Goal: Communication & Community: Ask a question

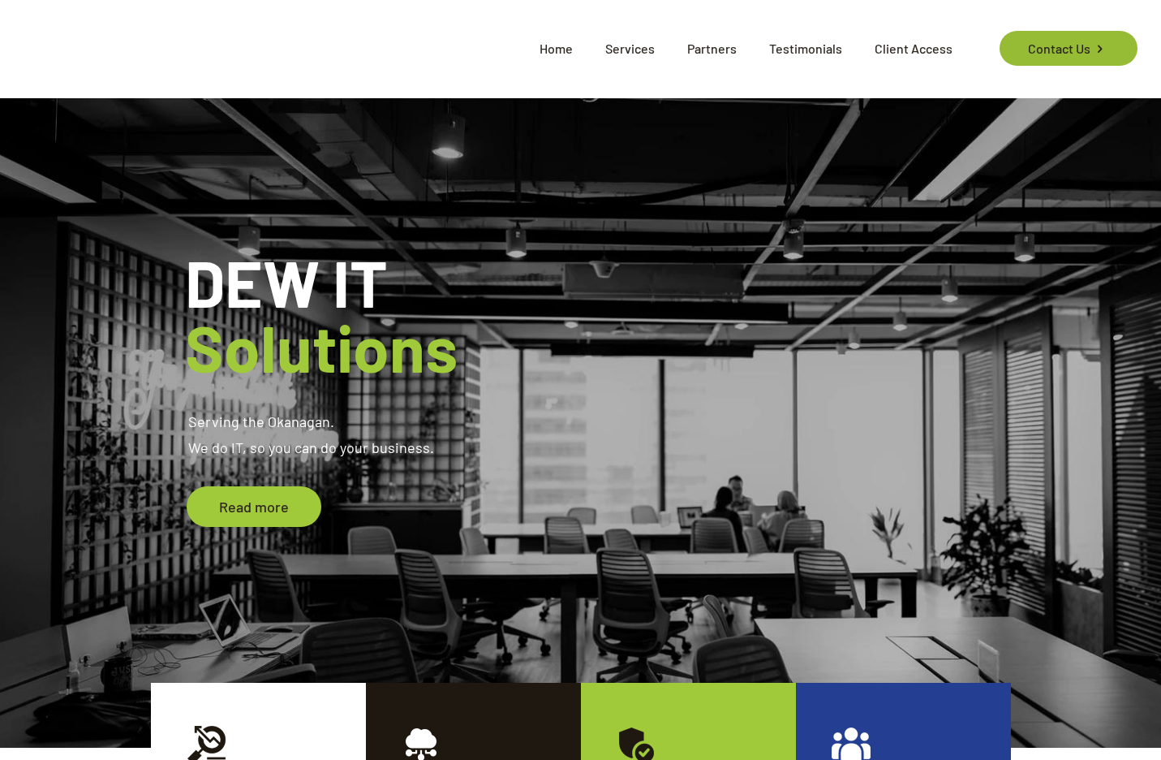
click at [1051, 47] on link "Contact Us" at bounding box center [1068, 48] width 137 height 35
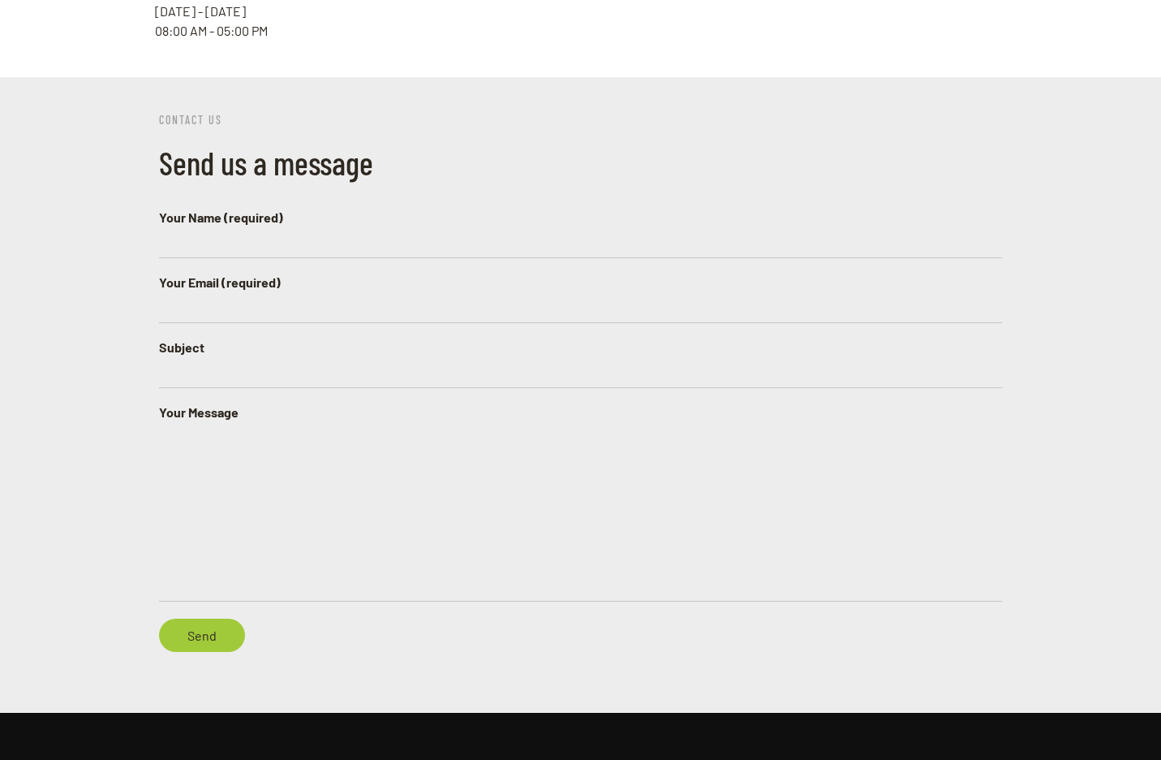
scroll to position [828, 0]
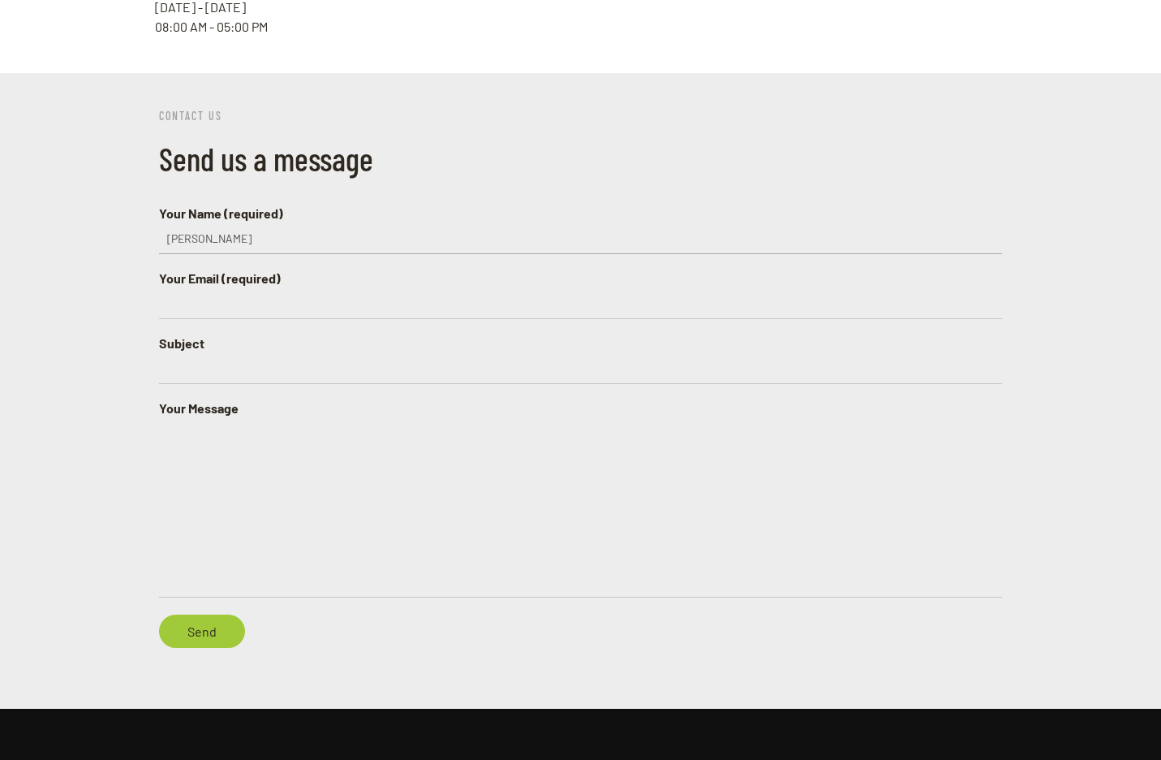
type input "Liam R"
type input "Liam Roberts"
type input "lroberts@capitali.ca"
click at [258, 334] on label "Subject" at bounding box center [580, 360] width 843 height 53
click at [258, 353] on input "Subject" at bounding box center [580, 368] width 843 height 31
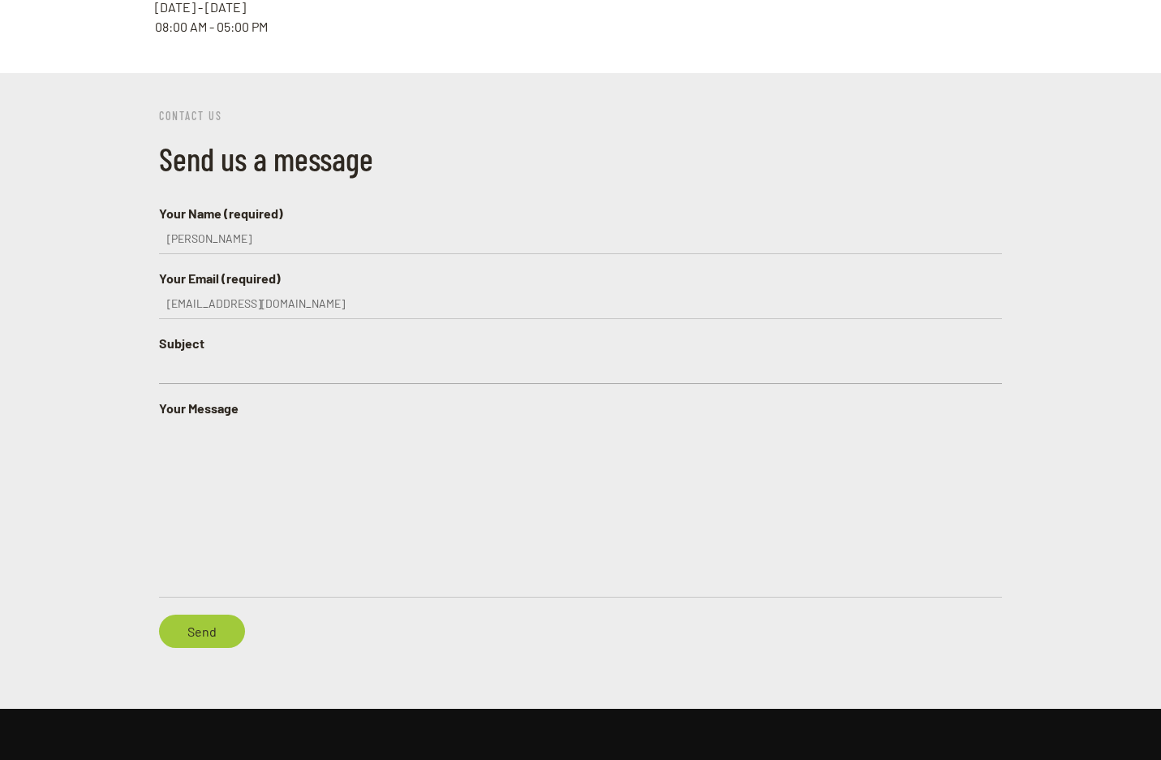
paste input "Welcome to Your Security Training Program"
drag, startPoint x: 254, startPoint y: 341, endPoint x: 99, endPoint y: 314, distance: 157.3
click at [99, 314] on div "CONTACT US Send us a message Your Name (required) Liam Roberts Your Email (requ…" at bounding box center [580, 390] width 1161 height 635
type input "Security Training Program"
click at [199, 418] on textarea "Your Message" at bounding box center [580, 507] width 843 height 179
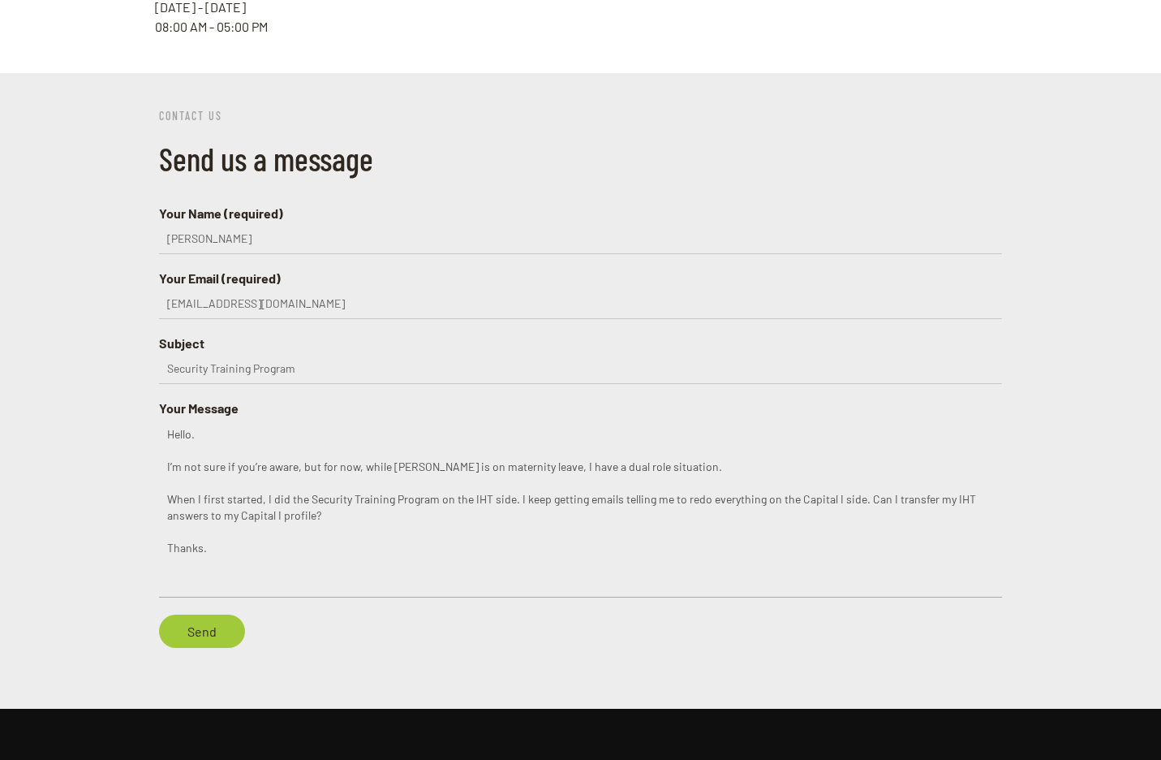
type textarea "Hello. I’m not sure if you’re aware, but for now, while Nancy is on maternity l…"
click at [209, 614] on input "Send" at bounding box center [202, 630] width 86 height 33
